Goal: Transaction & Acquisition: Book appointment/travel/reservation

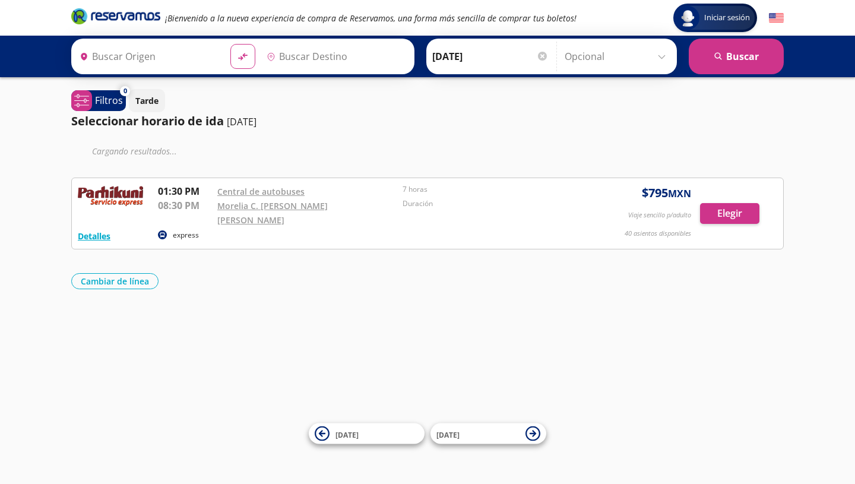
type input "Zihuatanejo, [GEOGRAPHIC_DATA]"
type input "[GEOGRAPHIC_DATA], [GEOGRAPHIC_DATA]"
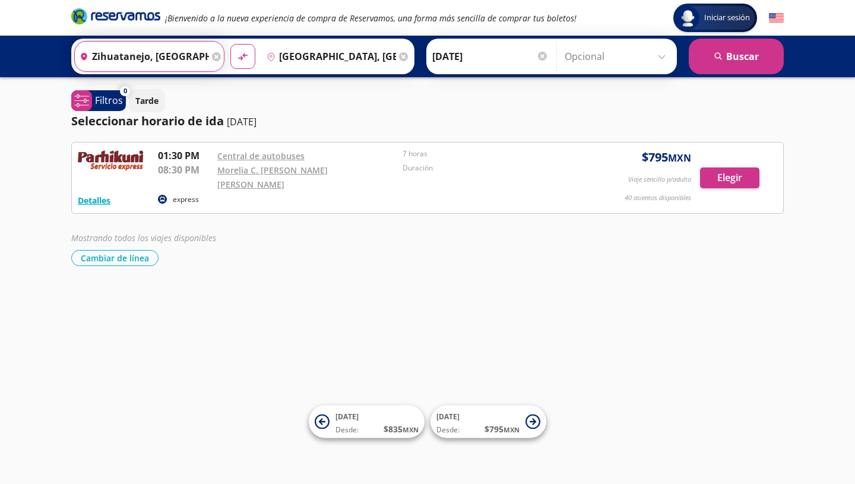
click at [169, 56] on input "Zihuatanejo, [GEOGRAPHIC_DATA]" at bounding box center [142, 57] width 134 height 30
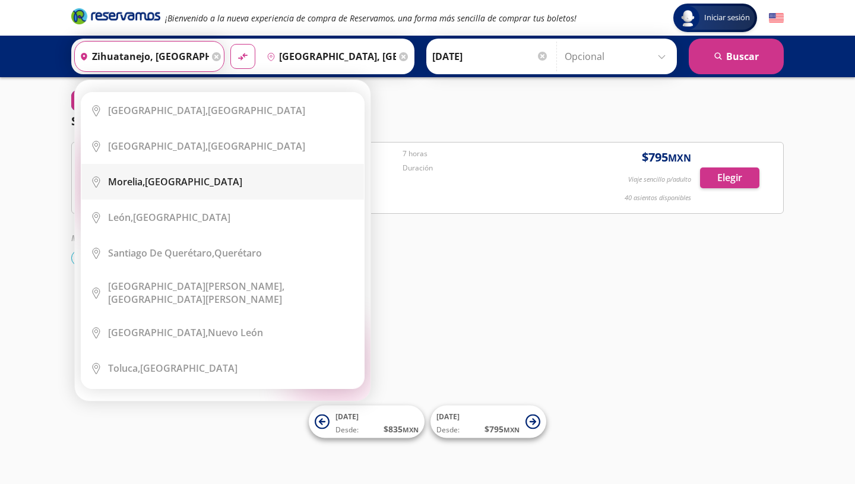
click at [186, 188] on div "[GEOGRAPHIC_DATA], [GEOGRAPHIC_DATA]" at bounding box center [175, 181] width 134 height 13
type input "[GEOGRAPHIC_DATA], [GEOGRAPHIC_DATA]"
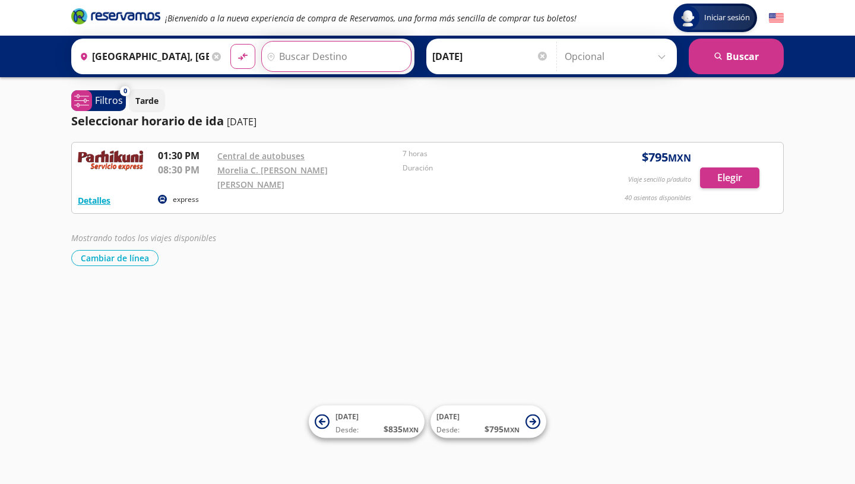
click at [333, 46] on input "Destino" at bounding box center [335, 57] width 146 height 30
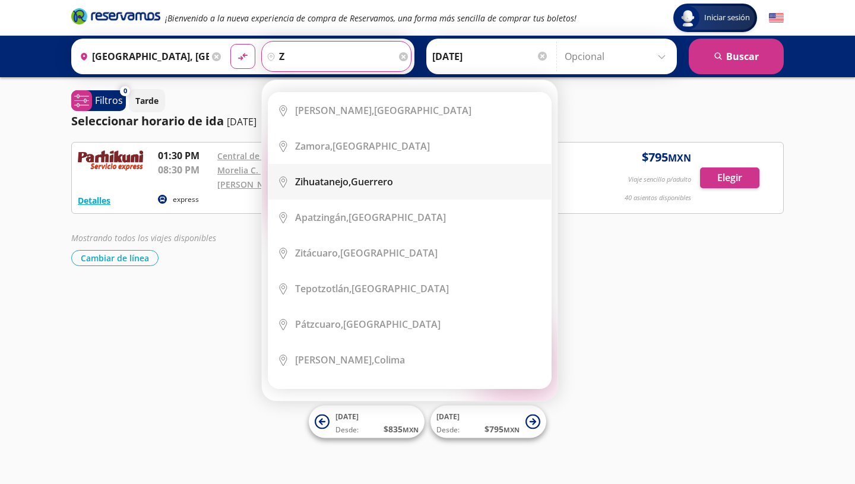
click at [357, 175] on div "Zihuatanejo, [GEOGRAPHIC_DATA]" at bounding box center [344, 181] width 98 height 13
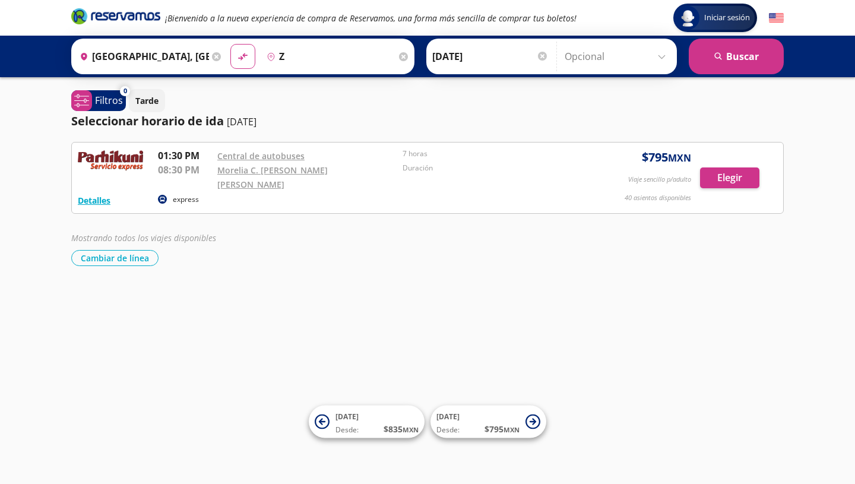
type input "Zihuatanejo, [GEOGRAPHIC_DATA]"
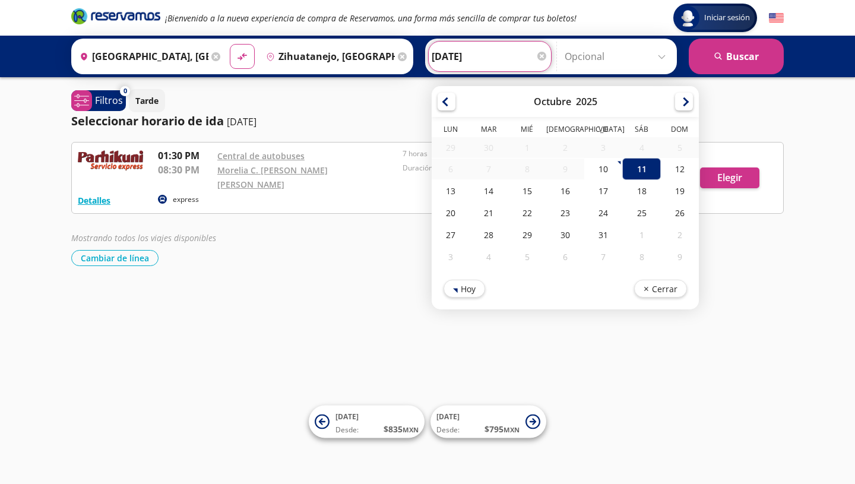
click at [445, 53] on input "[DATE]" at bounding box center [490, 57] width 116 height 30
click at [679, 166] on div "12" at bounding box center [680, 169] width 38 height 22
type input "[DATE]"
